Goal: Information Seeking & Learning: Compare options

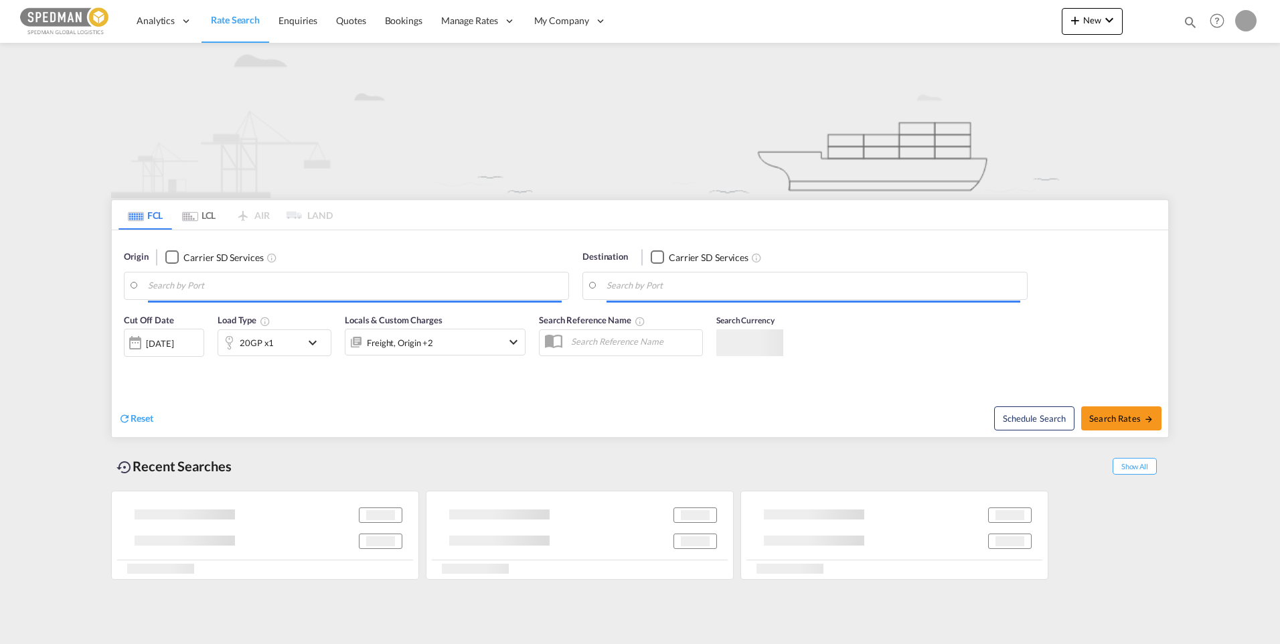
type input "[GEOGRAPHIC_DATA] ([GEOGRAPHIC_DATA]), [GEOGRAPHIC_DATA]"
type input "Ad Dammam, SADMM"
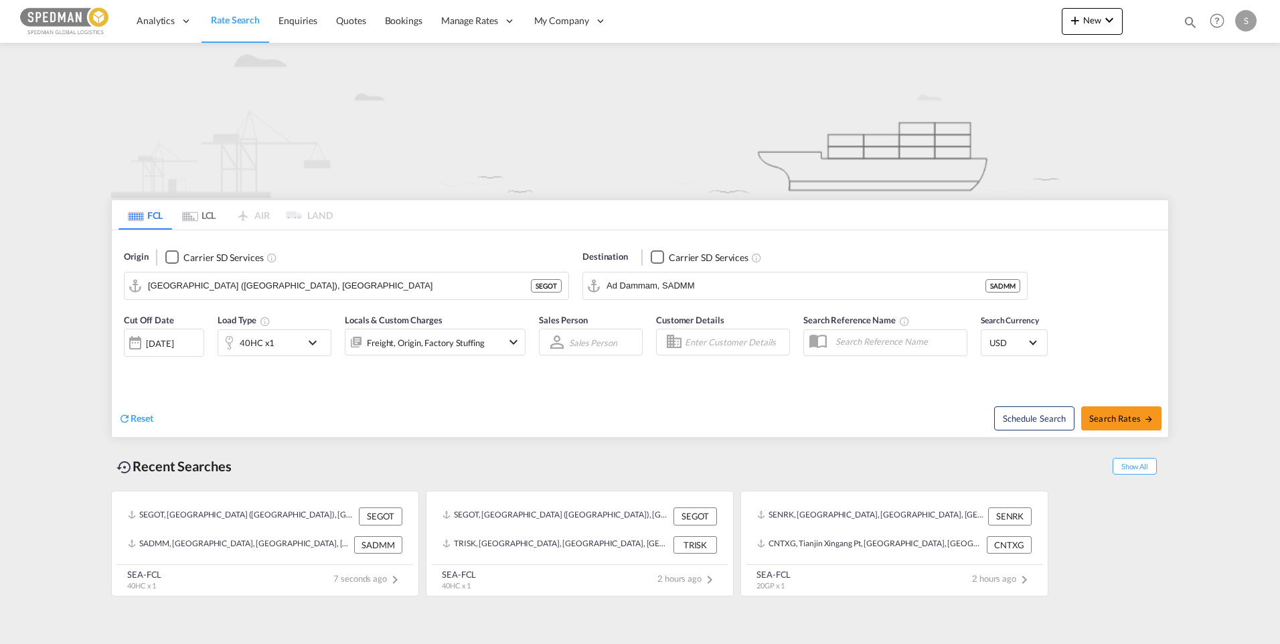
click at [307, 344] on md-icon "icon-chevron-down" at bounding box center [316, 343] width 23 height 16
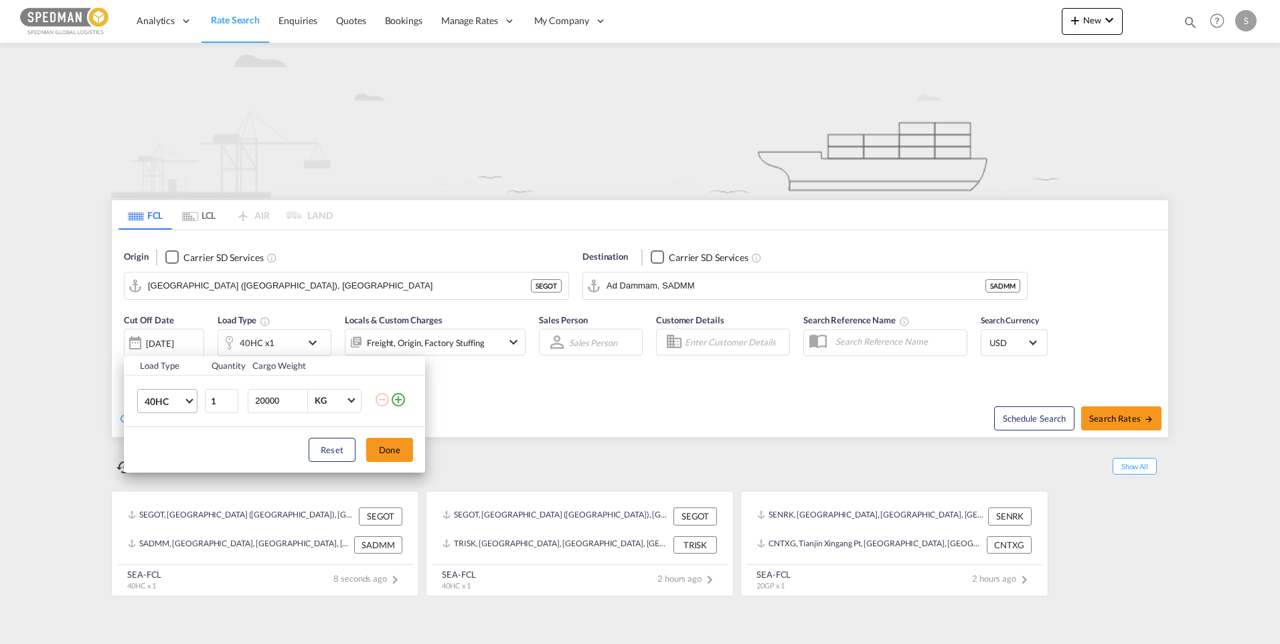
click at [191, 405] on md-select-value "40HC" at bounding box center [170, 401] width 54 height 23
click at [183, 343] on md-option "20GP" at bounding box center [179, 337] width 91 height 32
click at [380, 449] on button "Done" at bounding box center [389, 450] width 47 height 24
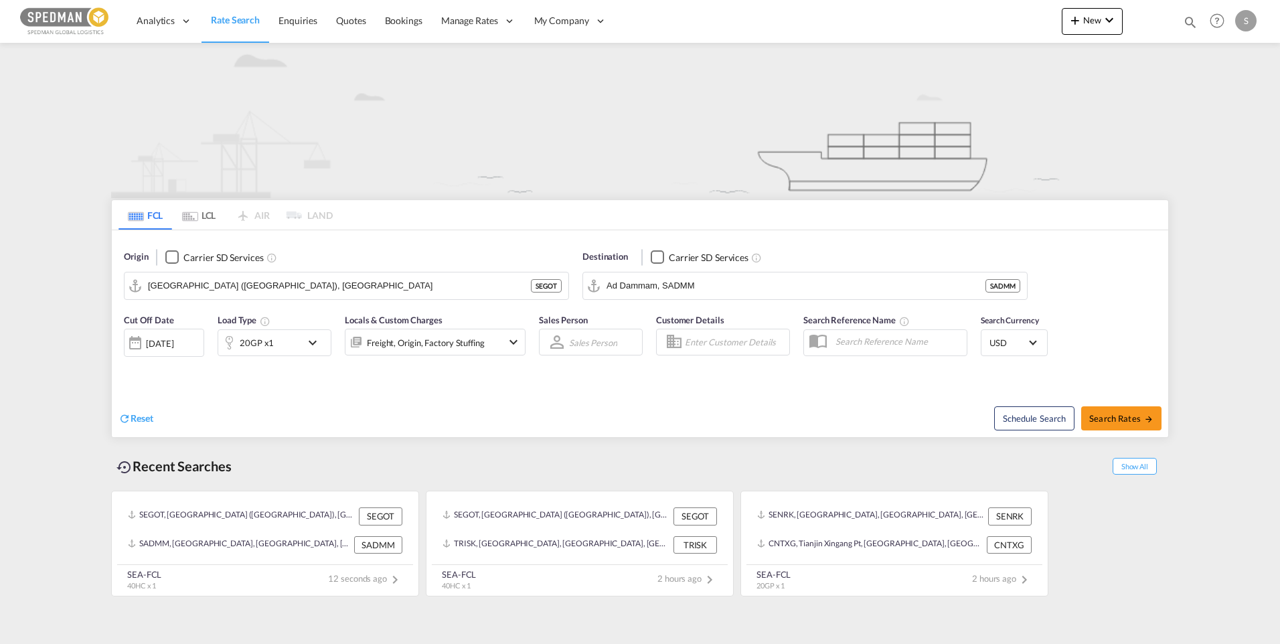
click at [173, 349] on div "26 Sep 2025" at bounding box center [159, 343] width 27 height 12
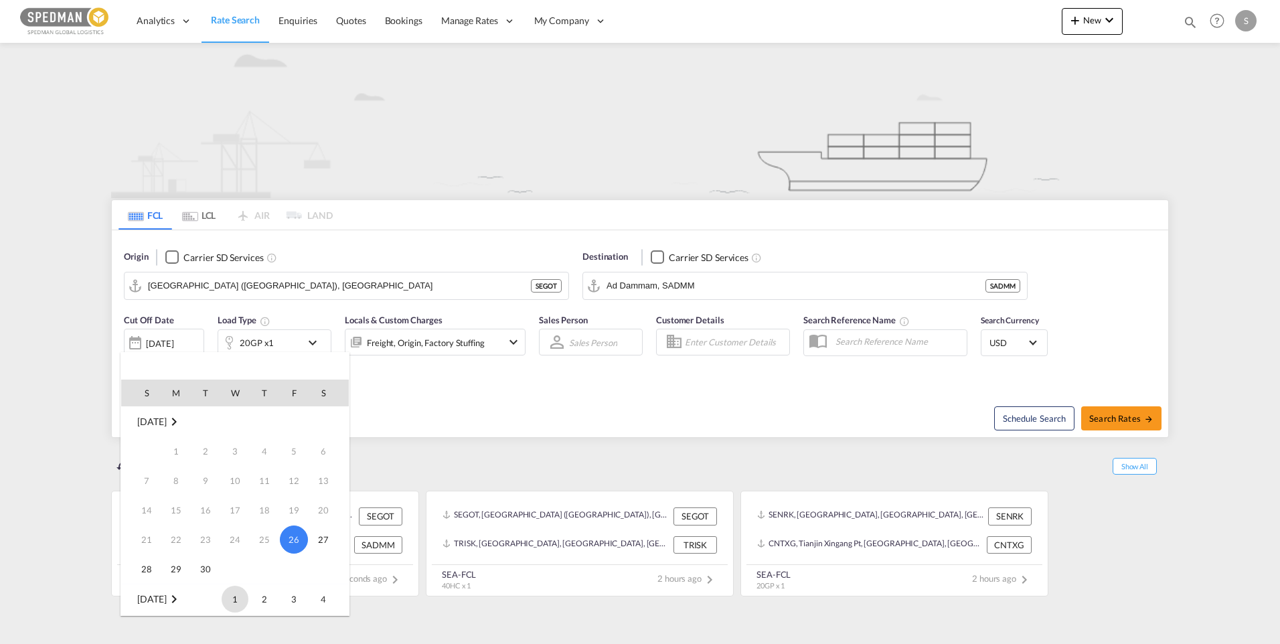
click at [232, 592] on span "1" at bounding box center [235, 599] width 27 height 27
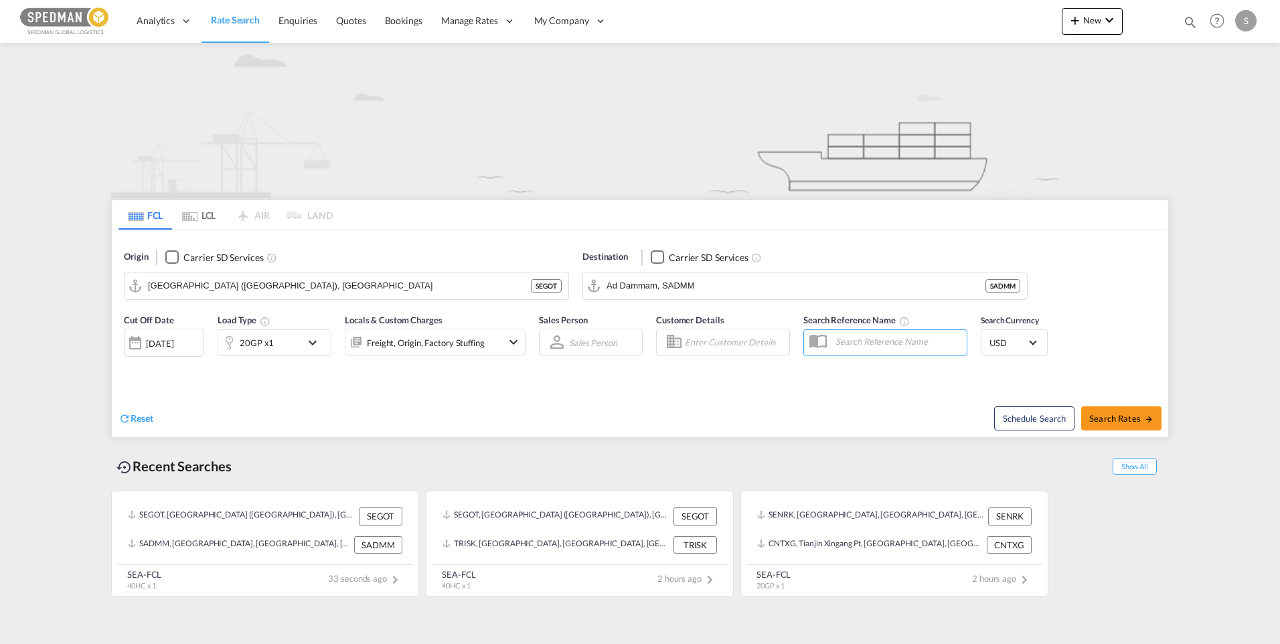
click at [511, 343] on md-icon "icon-chevron-down" at bounding box center [513, 342] width 16 height 16
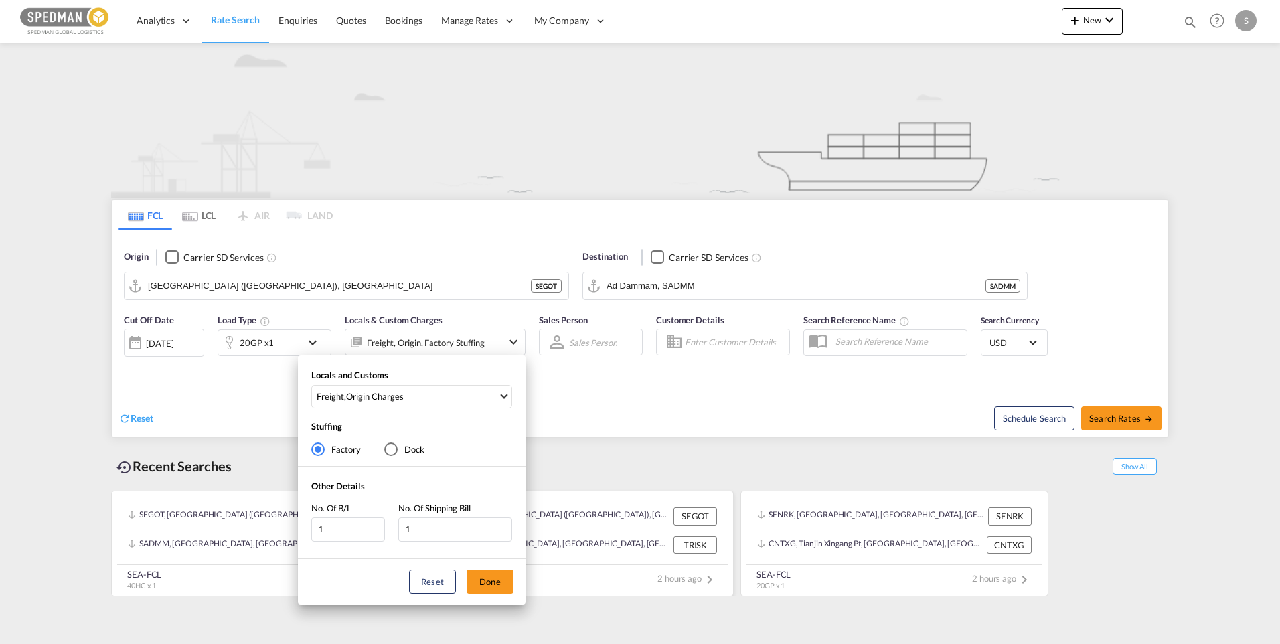
click at [487, 580] on button "Done" at bounding box center [490, 582] width 47 height 24
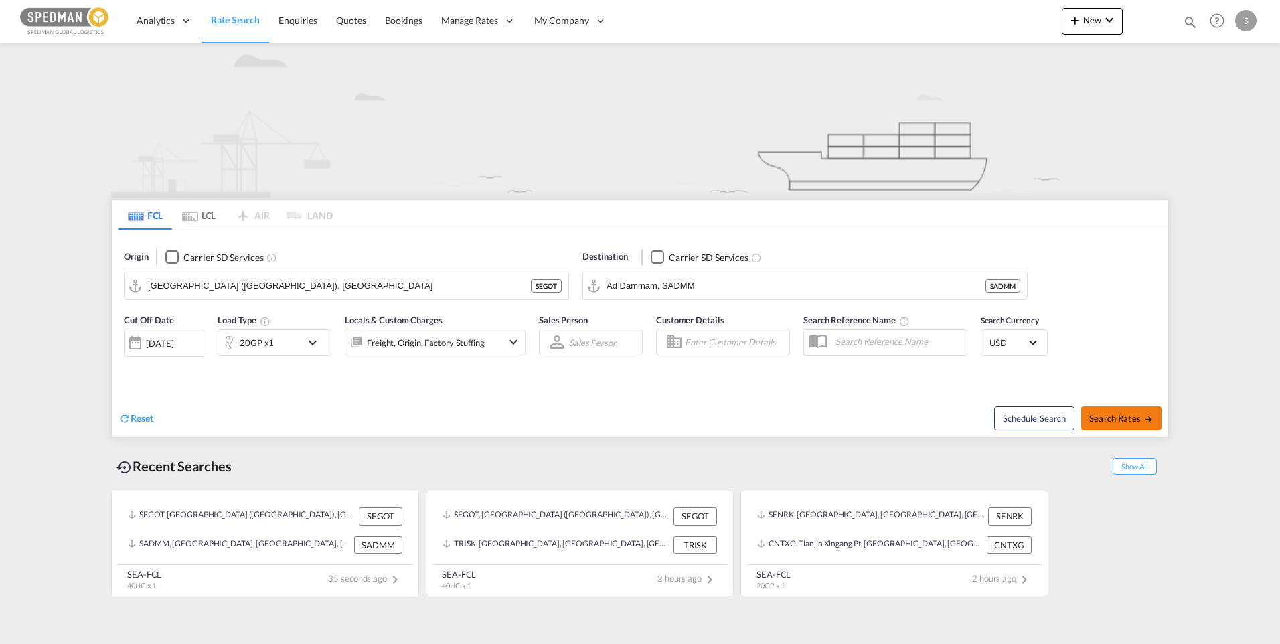
click at [1114, 410] on button "Search Rates" at bounding box center [1121, 418] width 80 height 24
type input "SEGOT to SADMM / 1 Oct 2025"
